Goal: Transaction & Acquisition: Book appointment/travel/reservation

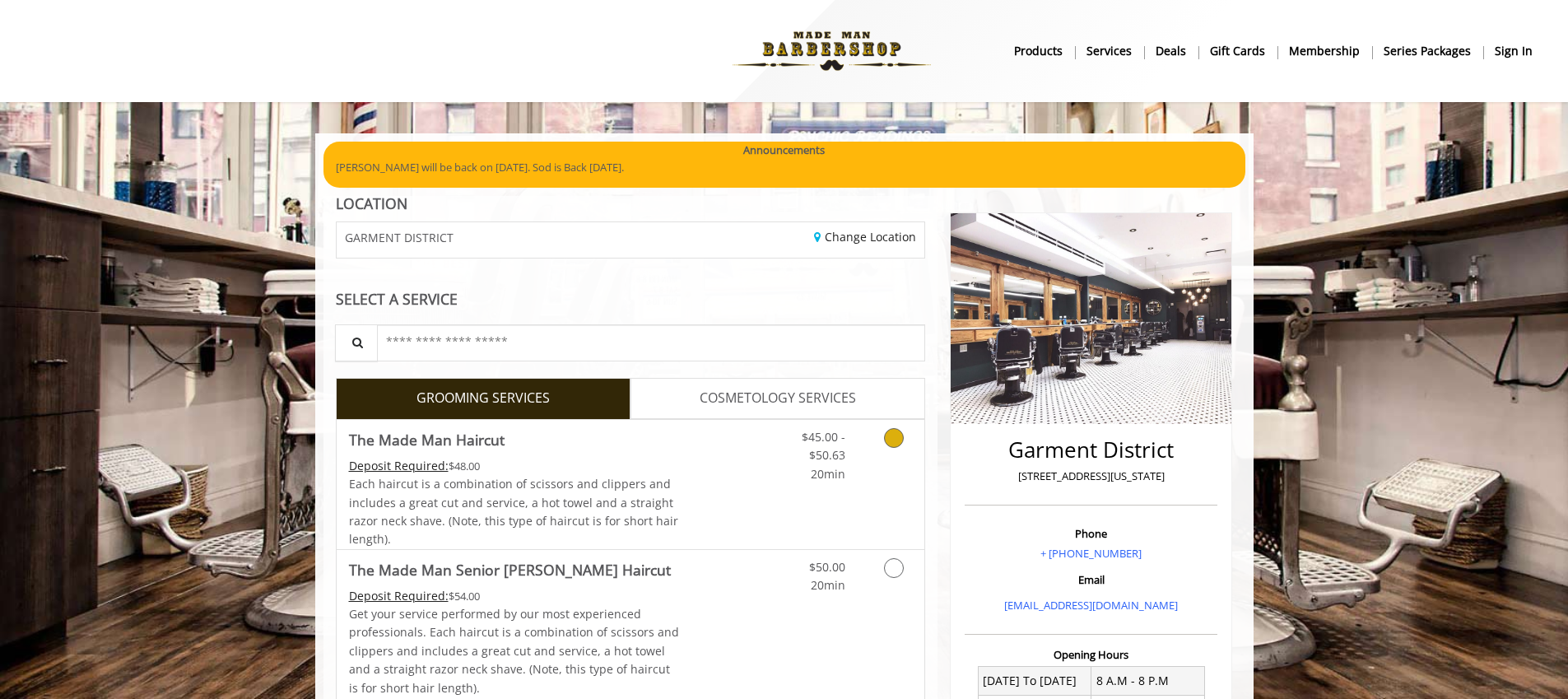
click at [888, 445] on icon "Grooming services" at bounding box center [894, 438] width 20 height 20
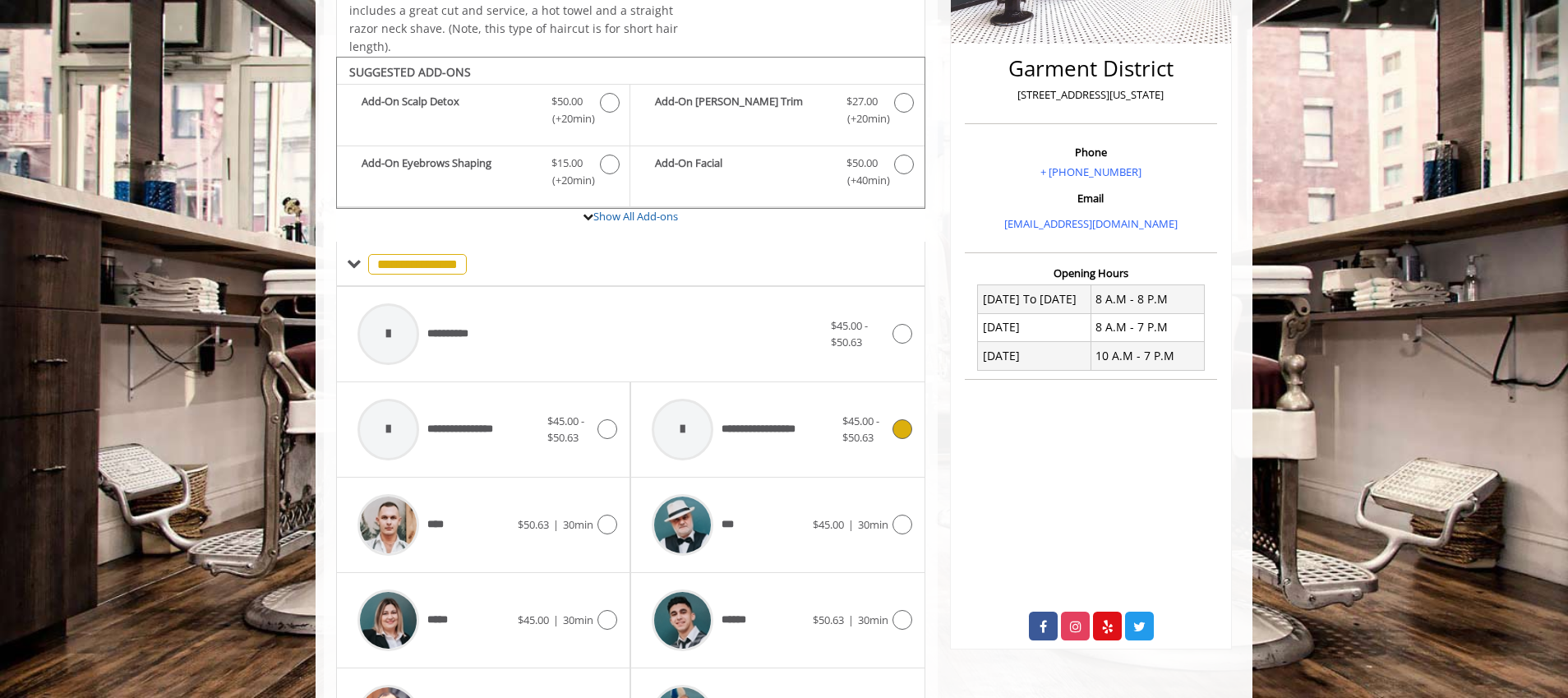
scroll to position [437, 0]
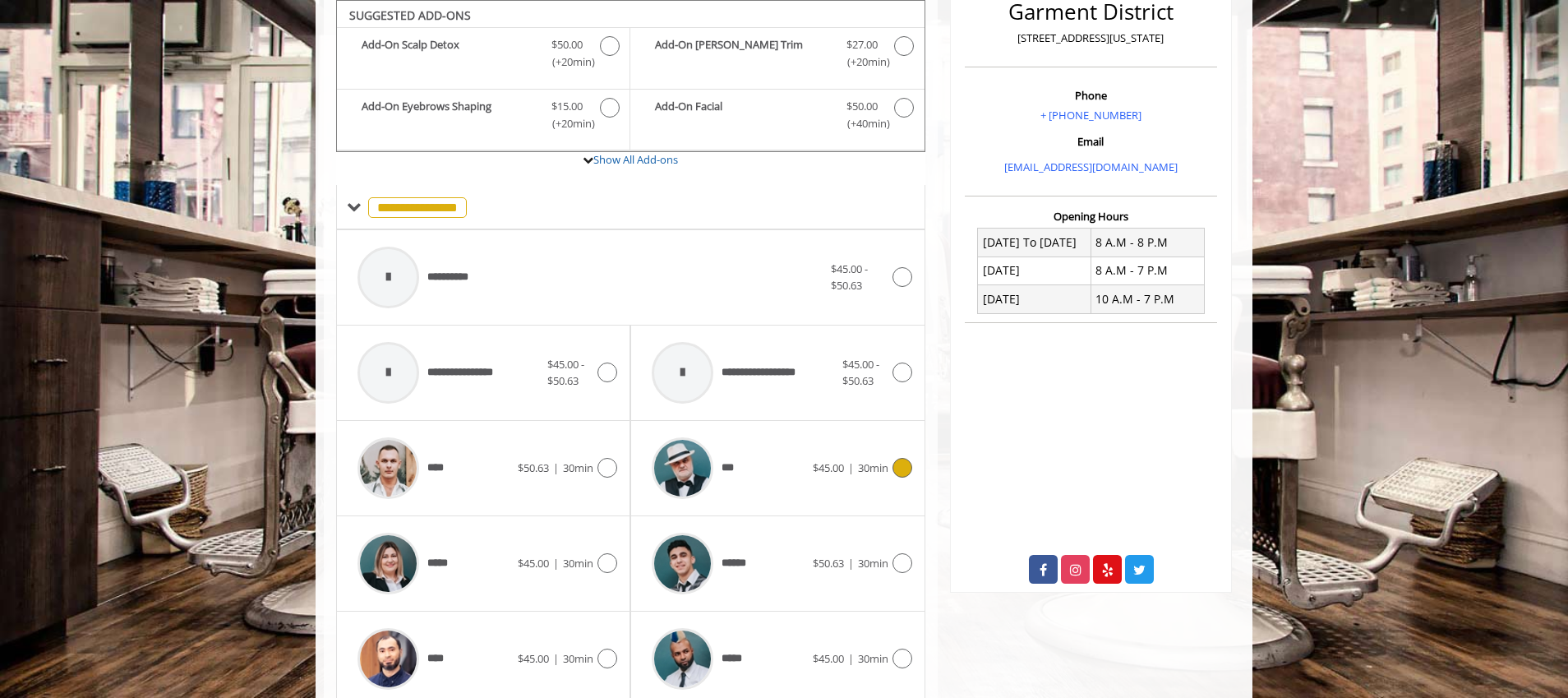
click at [873, 460] on span "$45.00 | 30min" at bounding box center [851, 468] width 75 height 18
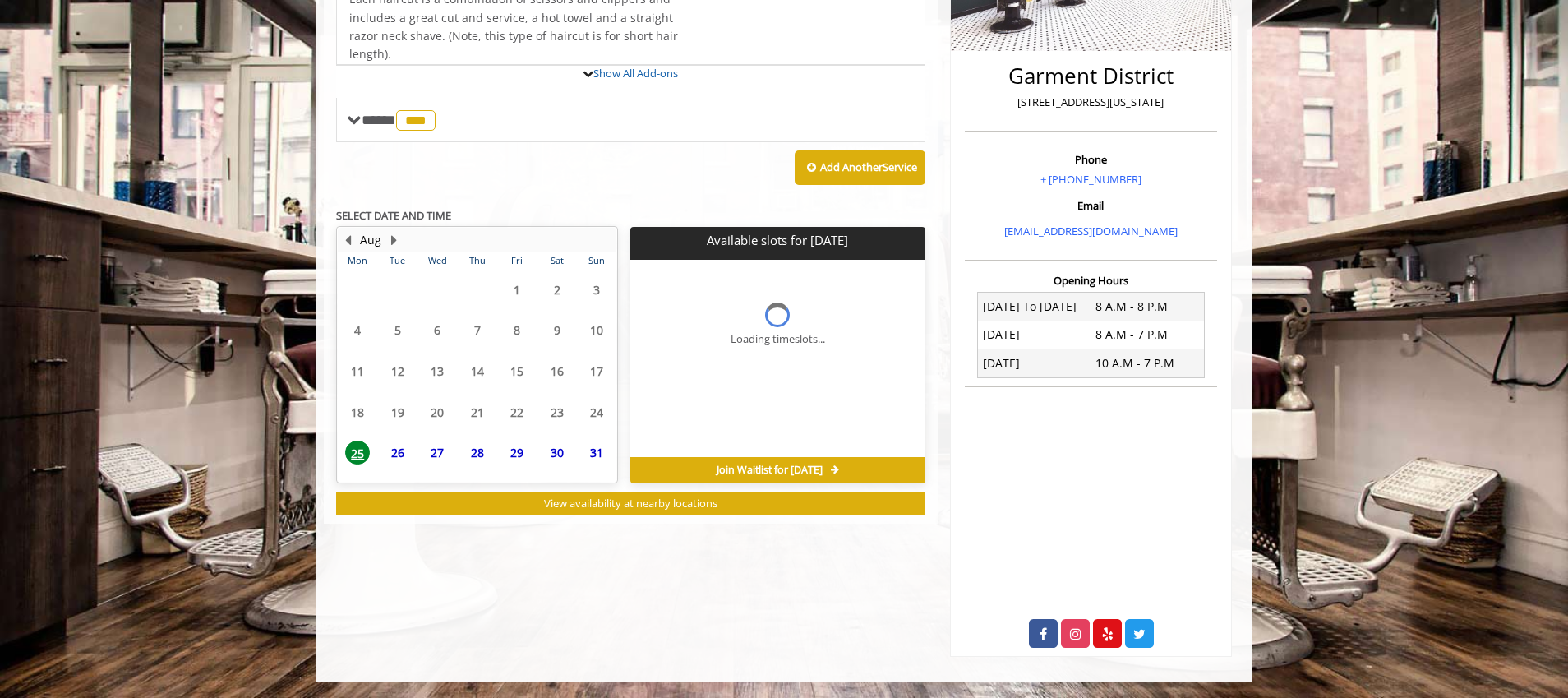
scroll to position [391, 0]
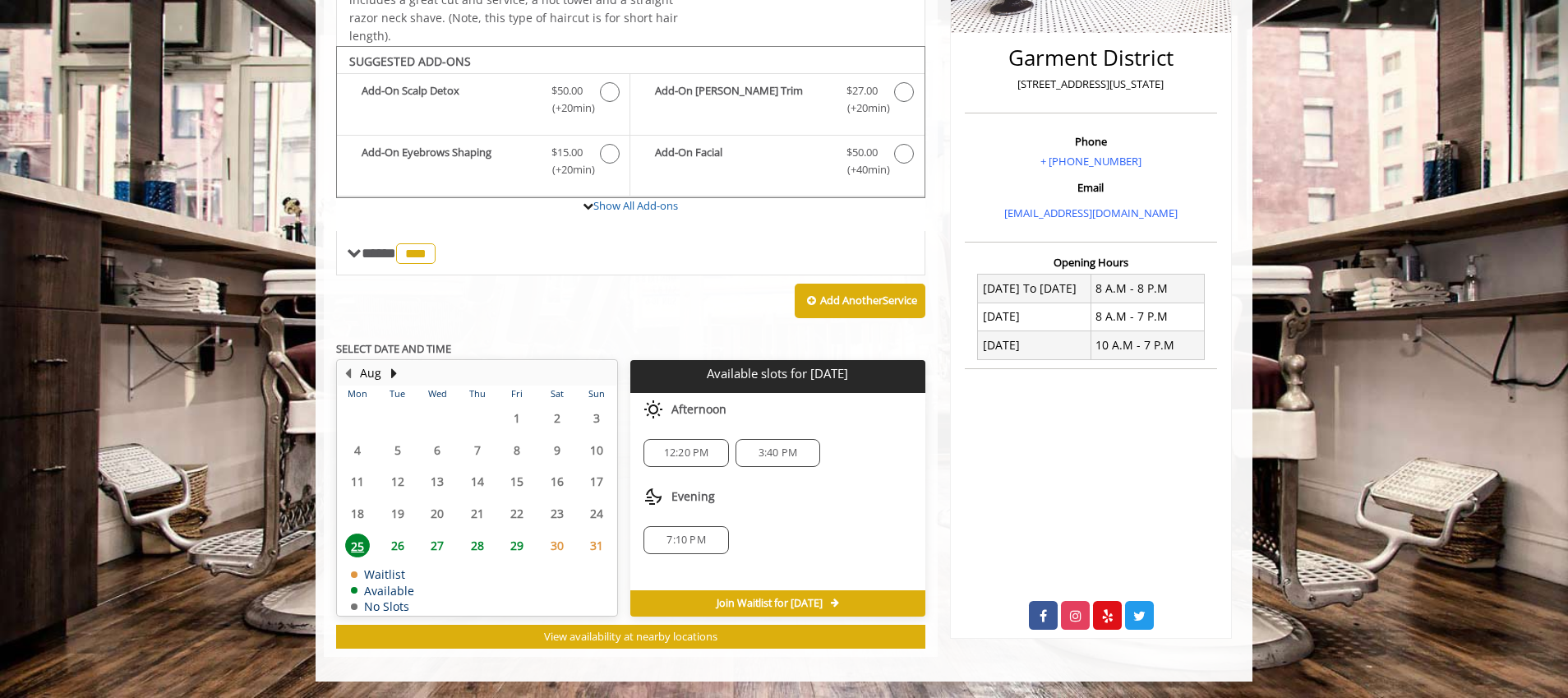
click at [403, 551] on span "26" at bounding box center [397, 545] width 24 height 23
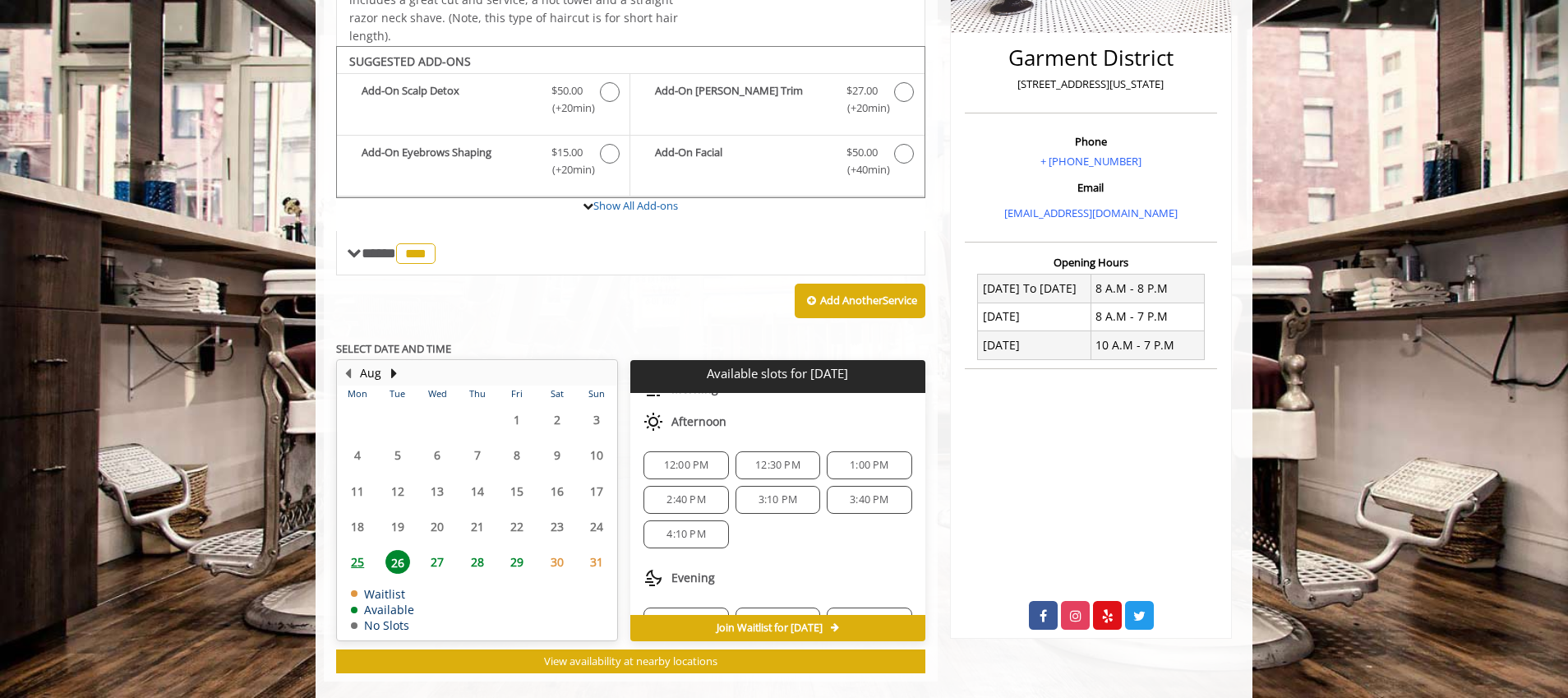
scroll to position [39, 0]
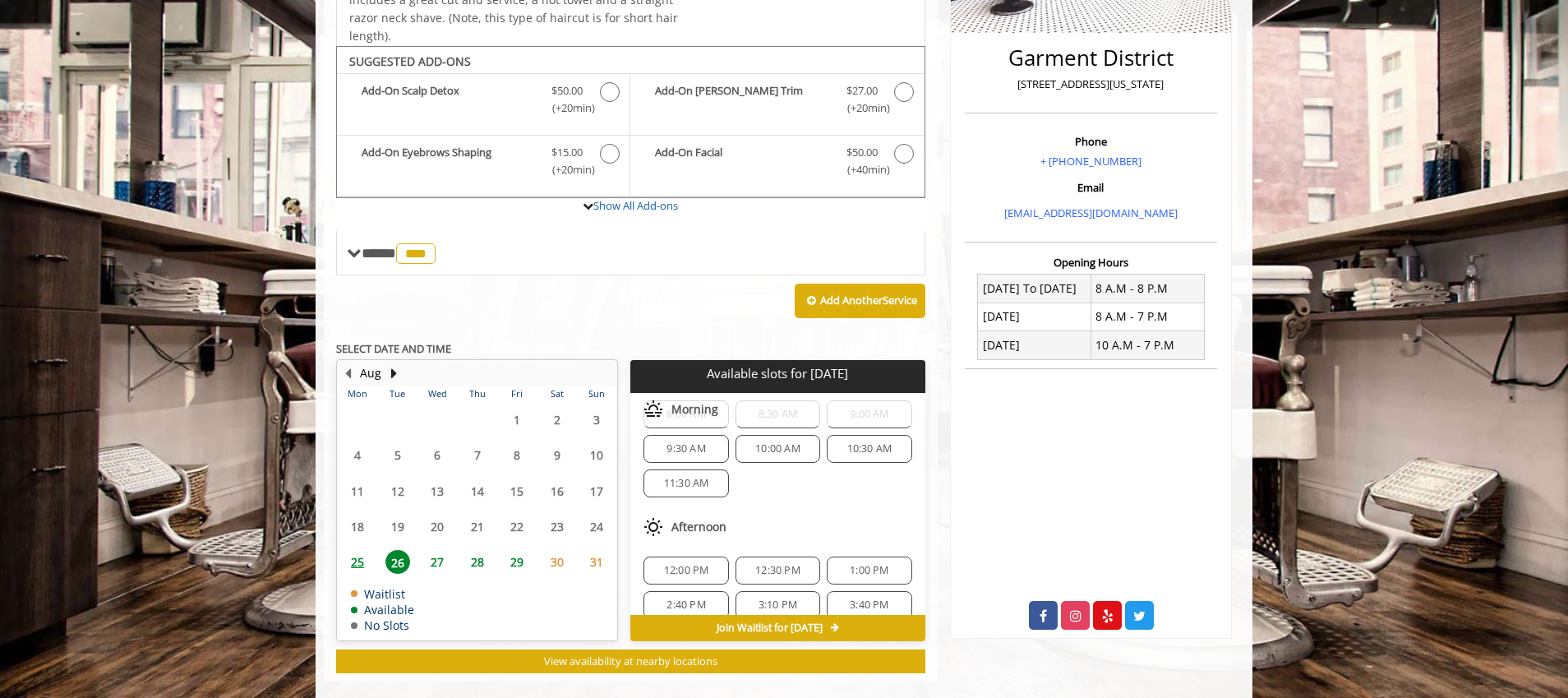
click at [703, 574] on span "12:00 PM" at bounding box center [687, 571] width 45 height 13
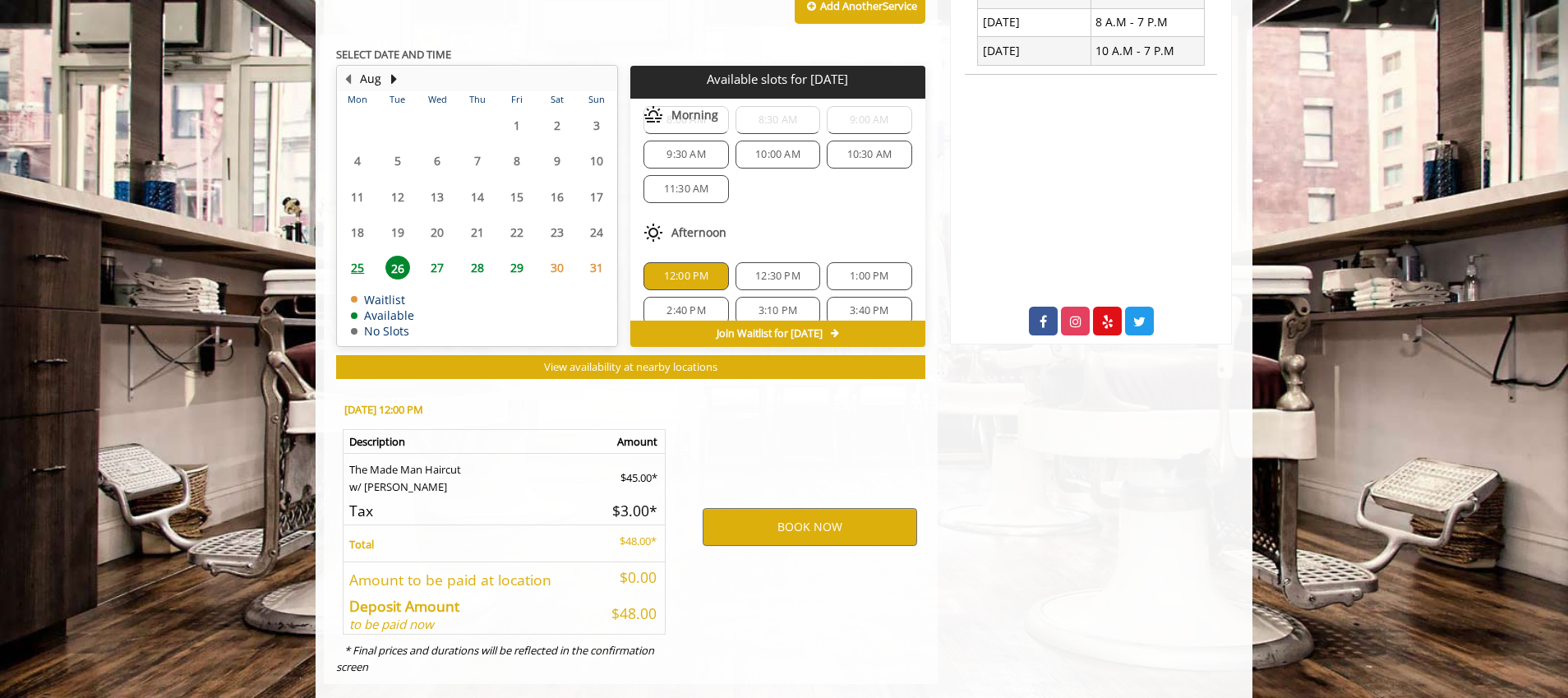
scroll to position [713, 0]
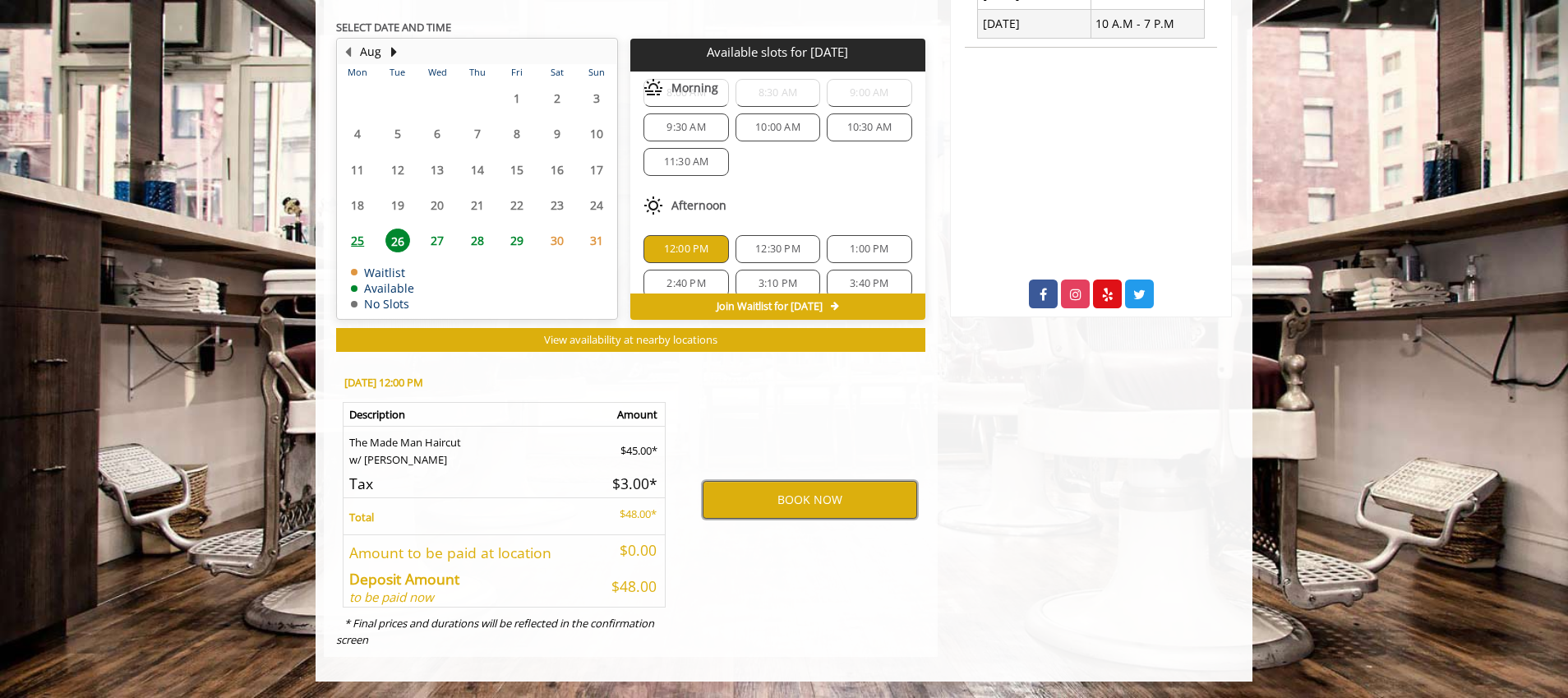
click at [769, 499] on button "BOOK NOW" at bounding box center [810, 499] width 214 height 38
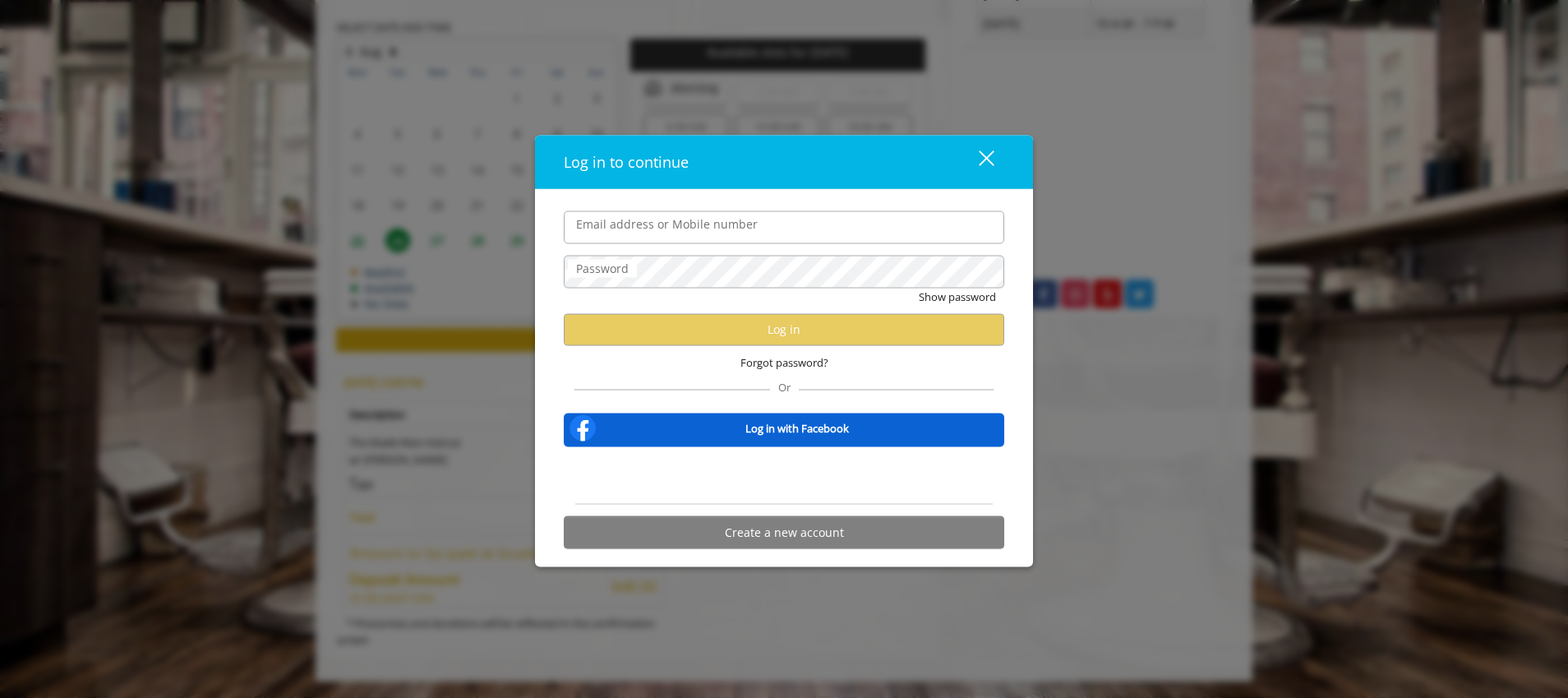
type input "**********"
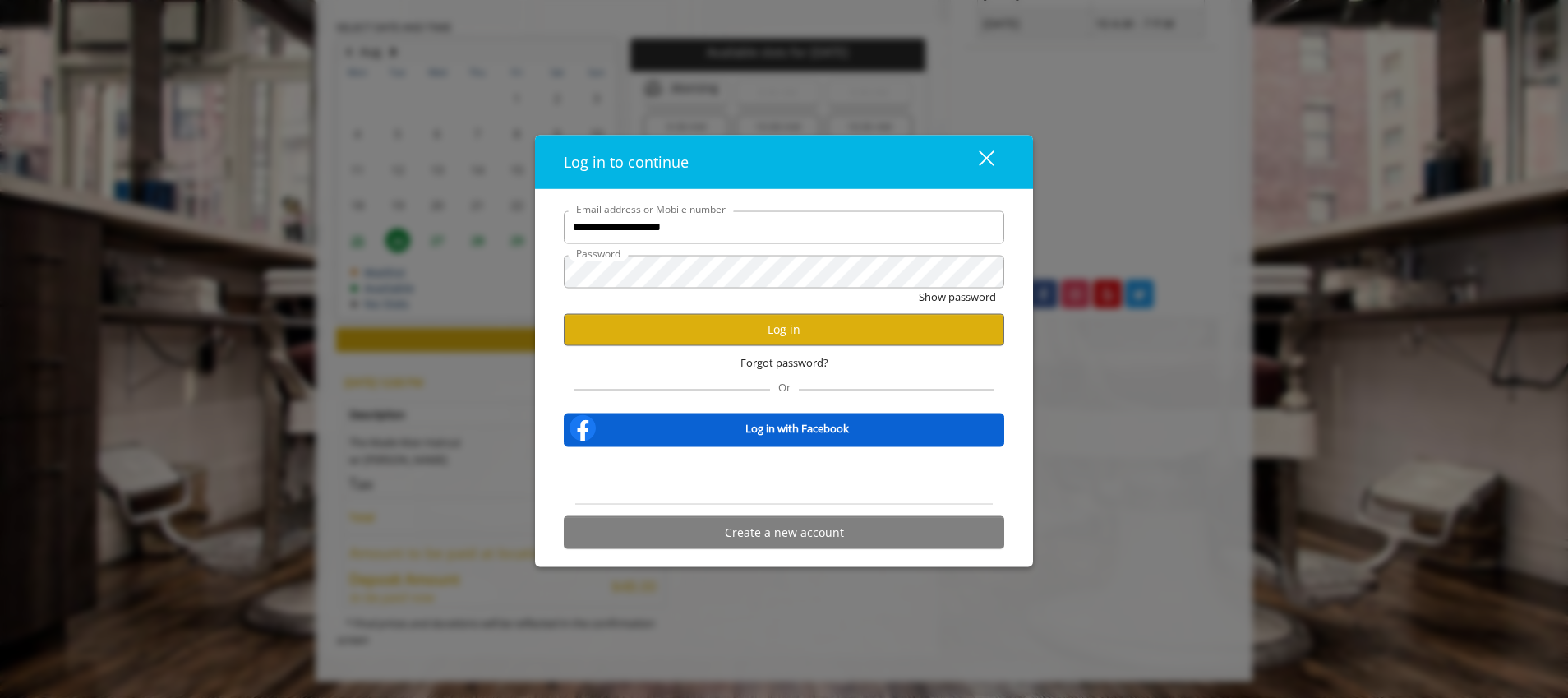
scroll to position [0, 0]
click at [731, 327] on button "Log in" at bounding box center [784, 329] width 441 height 32
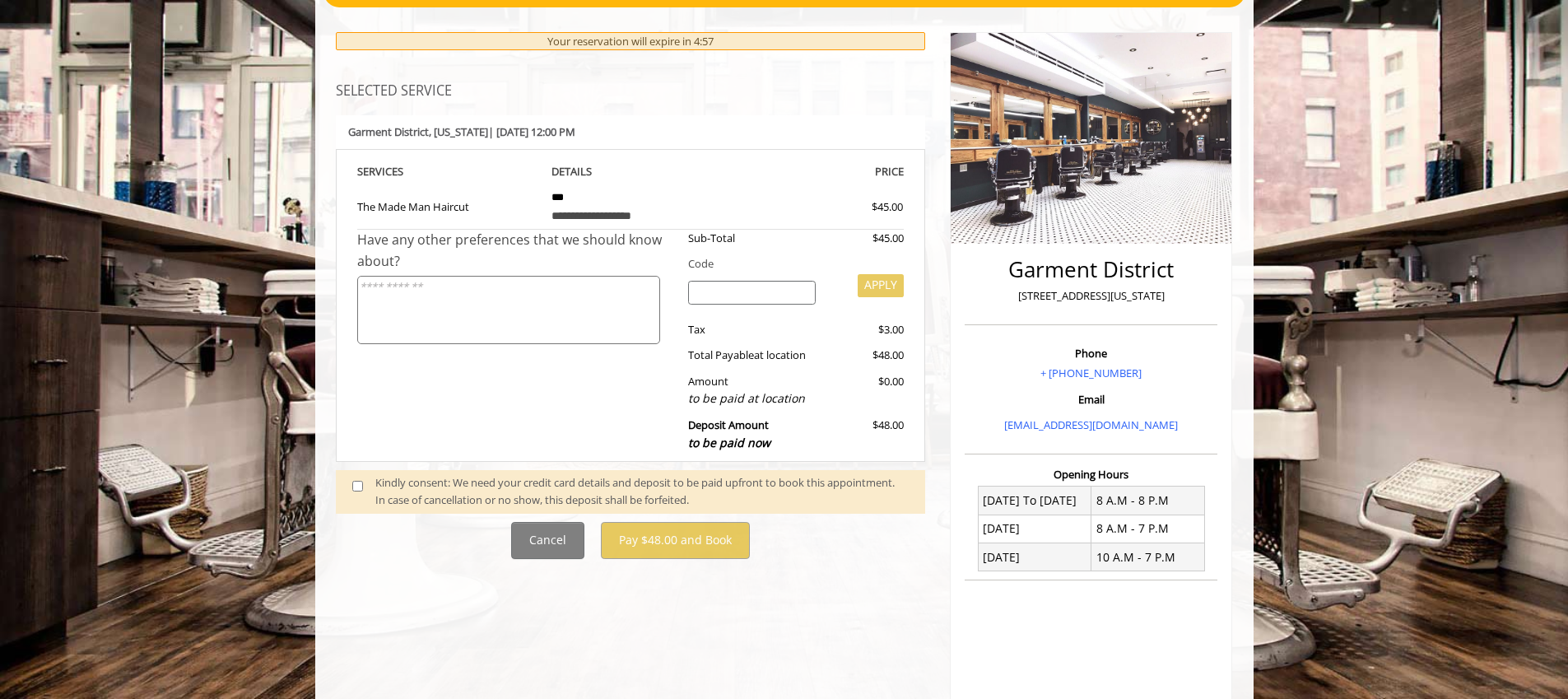
scroll to position [257, 0]
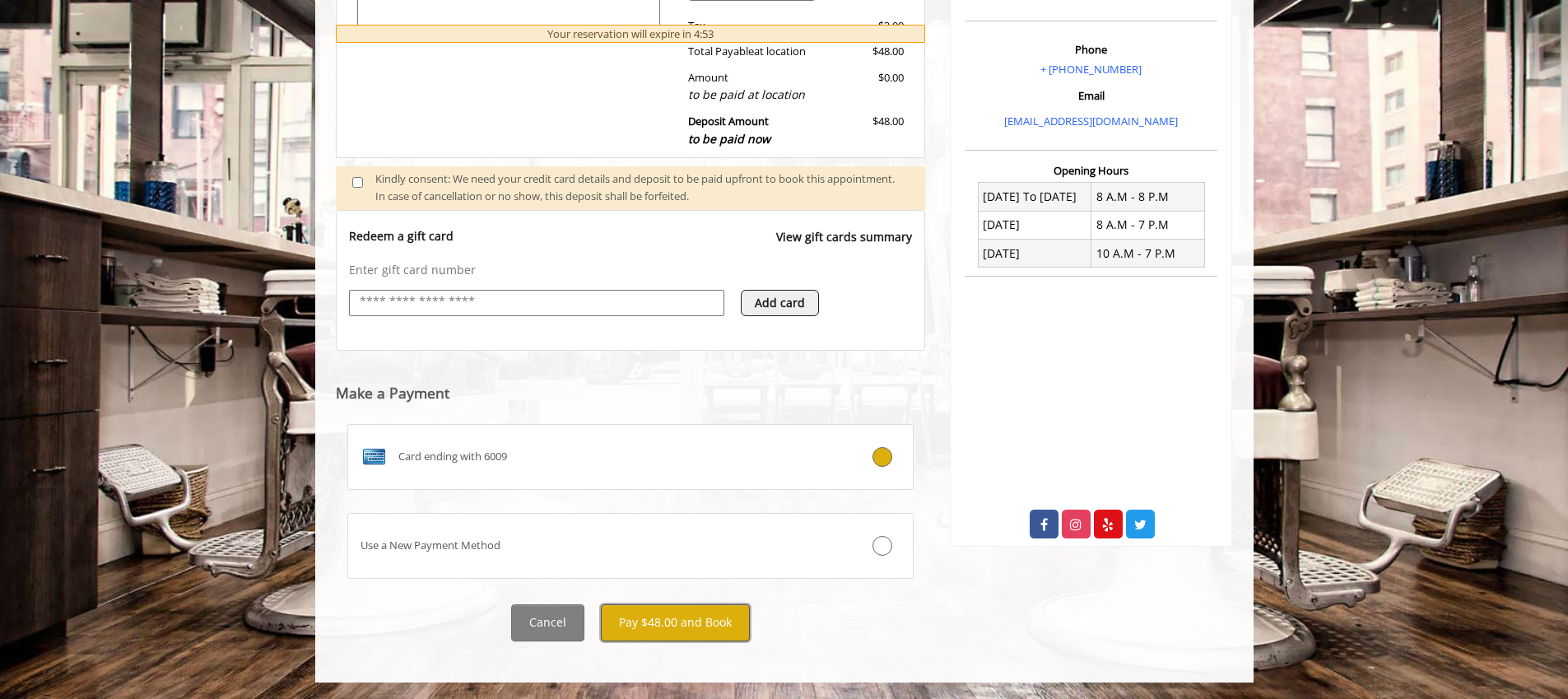
click at [690, 618] on button "Pay $48.00 and Book" at bounding box center [675, 623] width 149 height 37
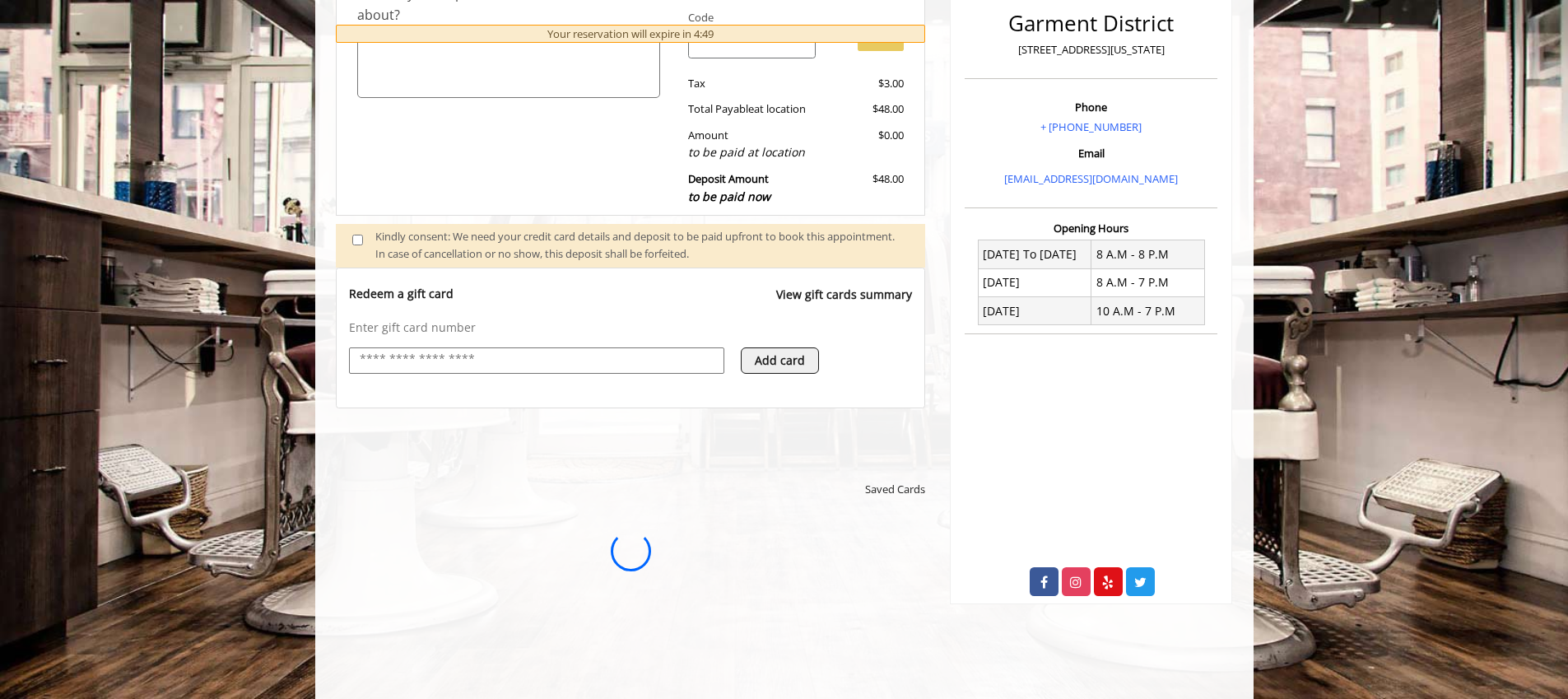
scroll to position [580, 0]
